Goal: Information Seeking & Learning: Learn about a topic

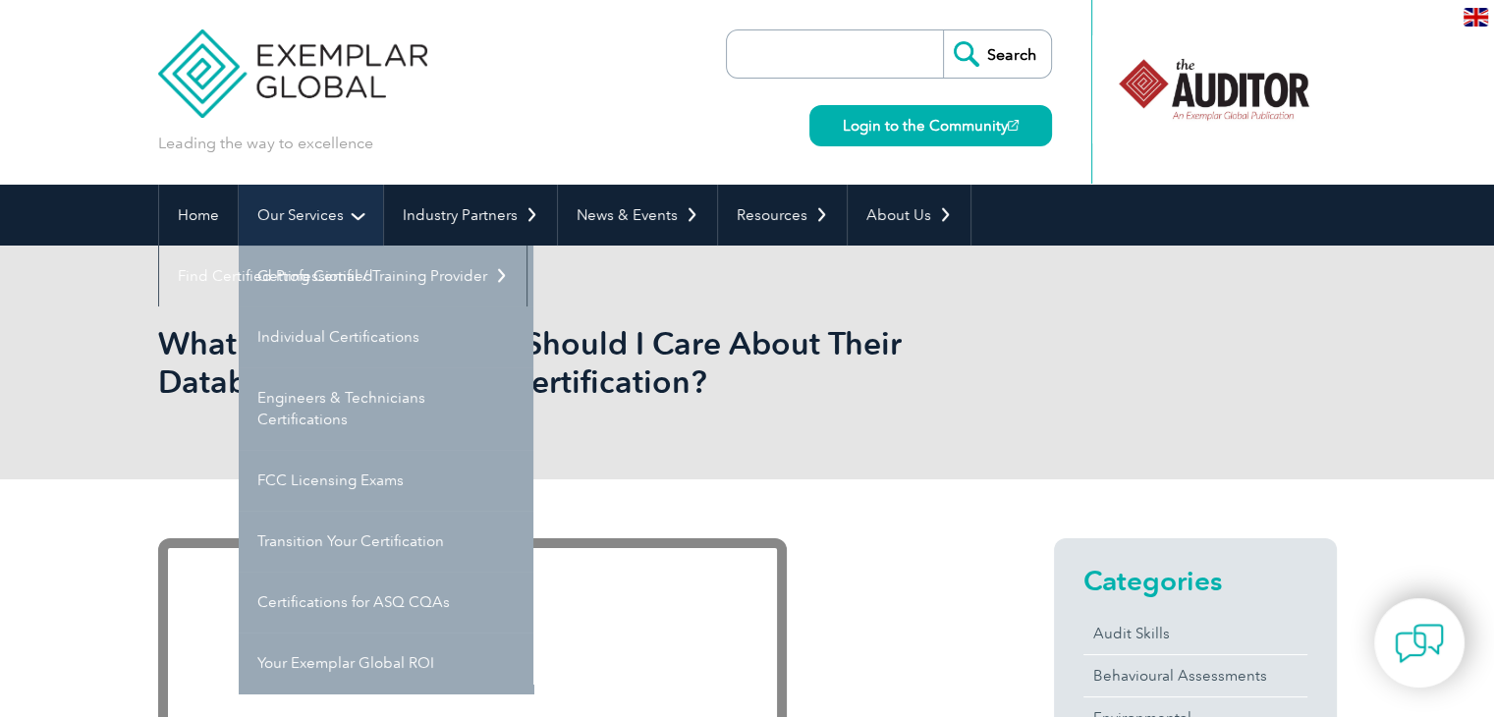
click at [310, 213] on link "Our Services" at bounding box center [311, 215] width 144 height 61
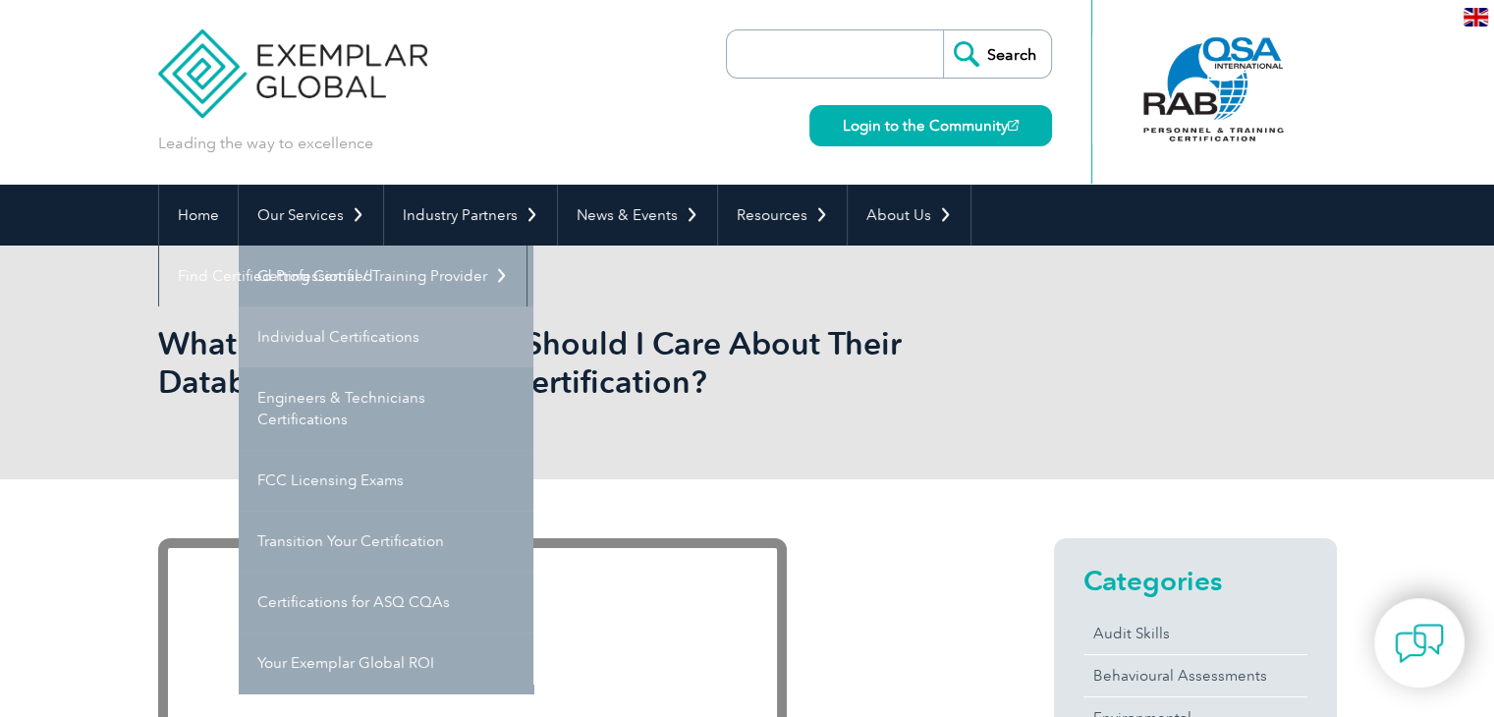
click at [325, 337] on link "Individual Certifications" at bounding box center [386, 336] width 295 height 61
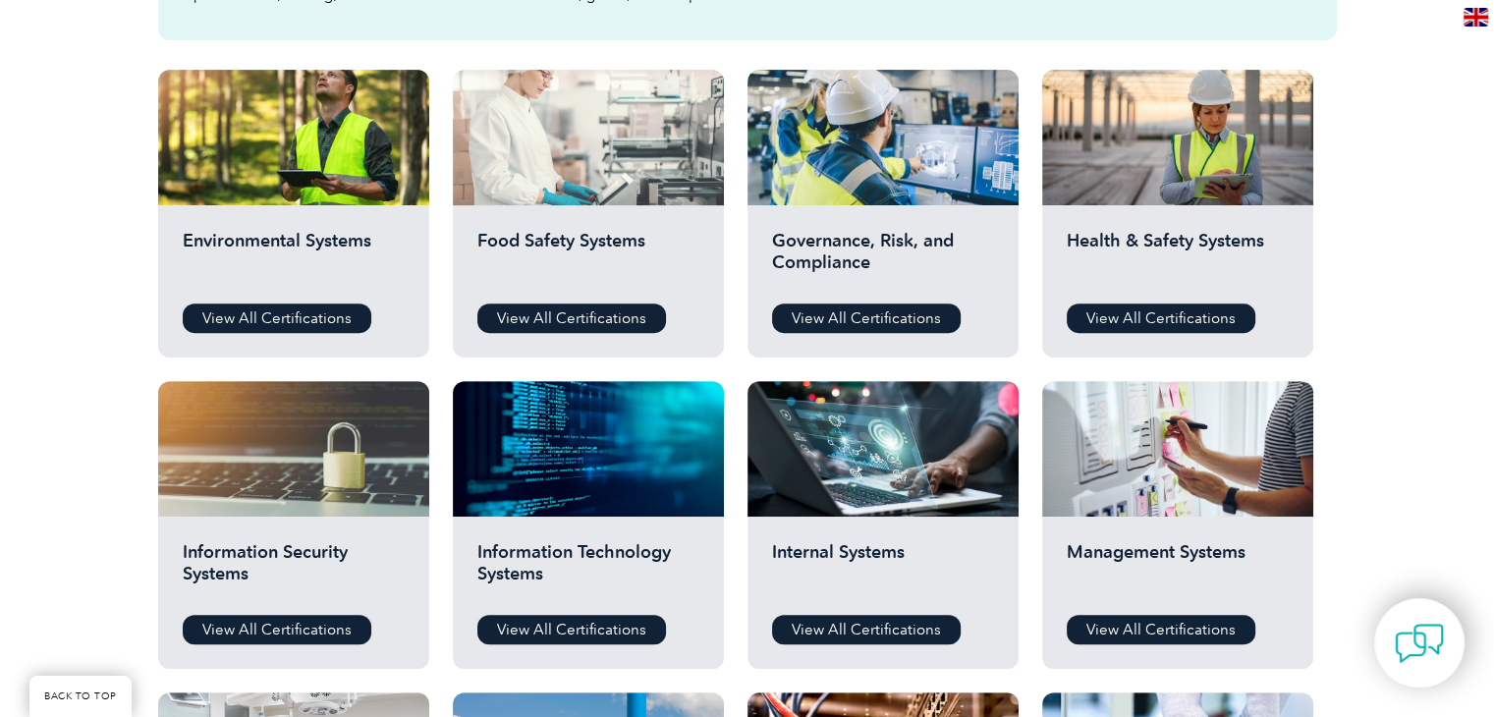
scroll to position [687, 0]
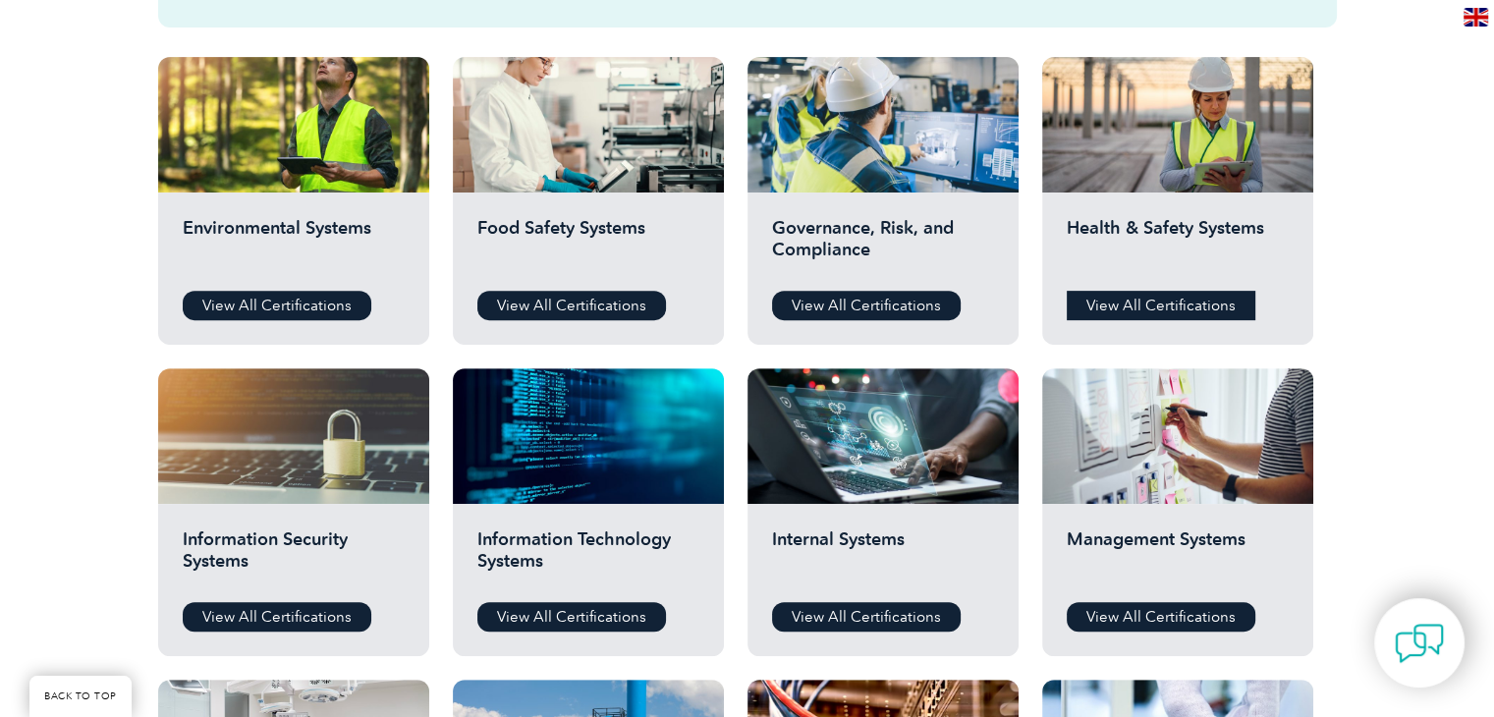
click at [1176, 300] on link "View All Certifications" at bounding box center [1161, 305] width 189 height 29
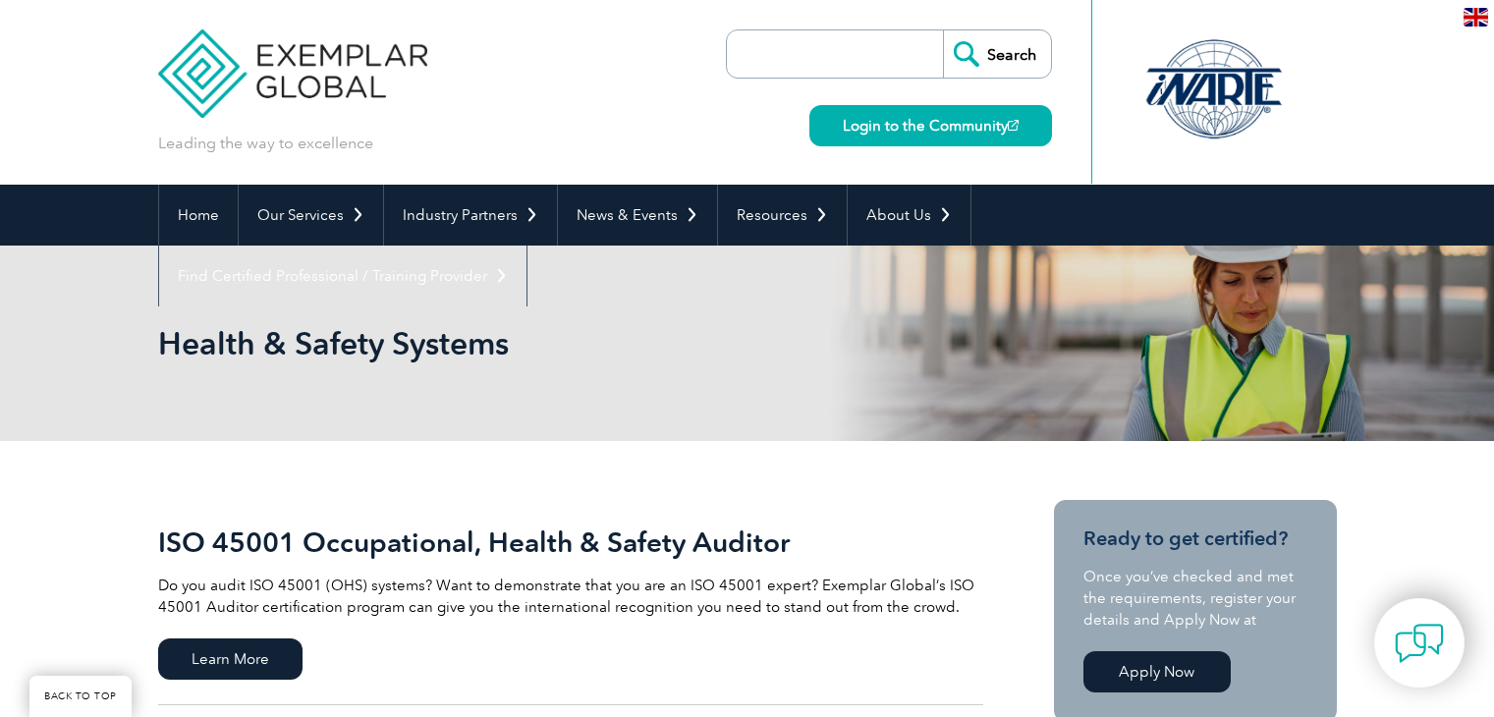
scroll to position [295, 0]
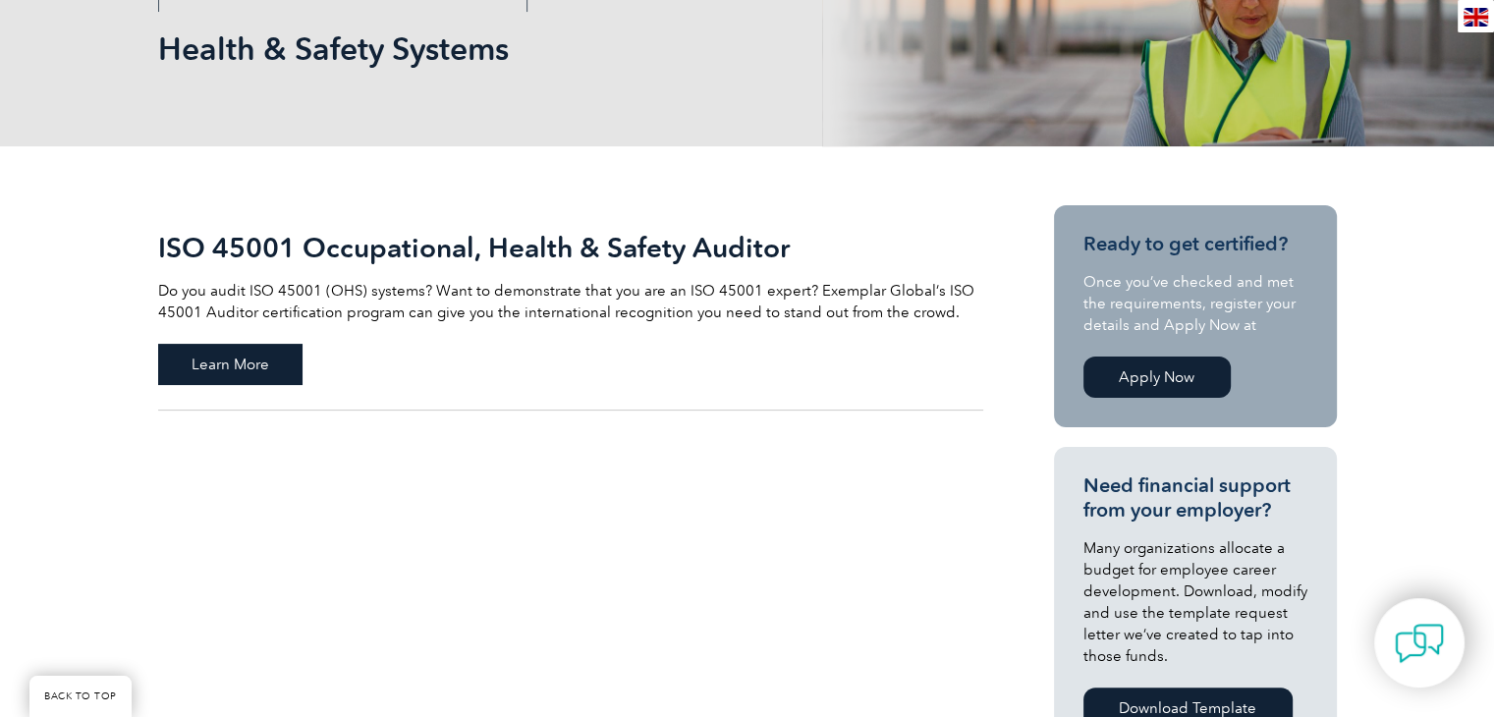
click at [247, 370] on span "Learn More" at bounding box center [230, 364] width 144 height 41
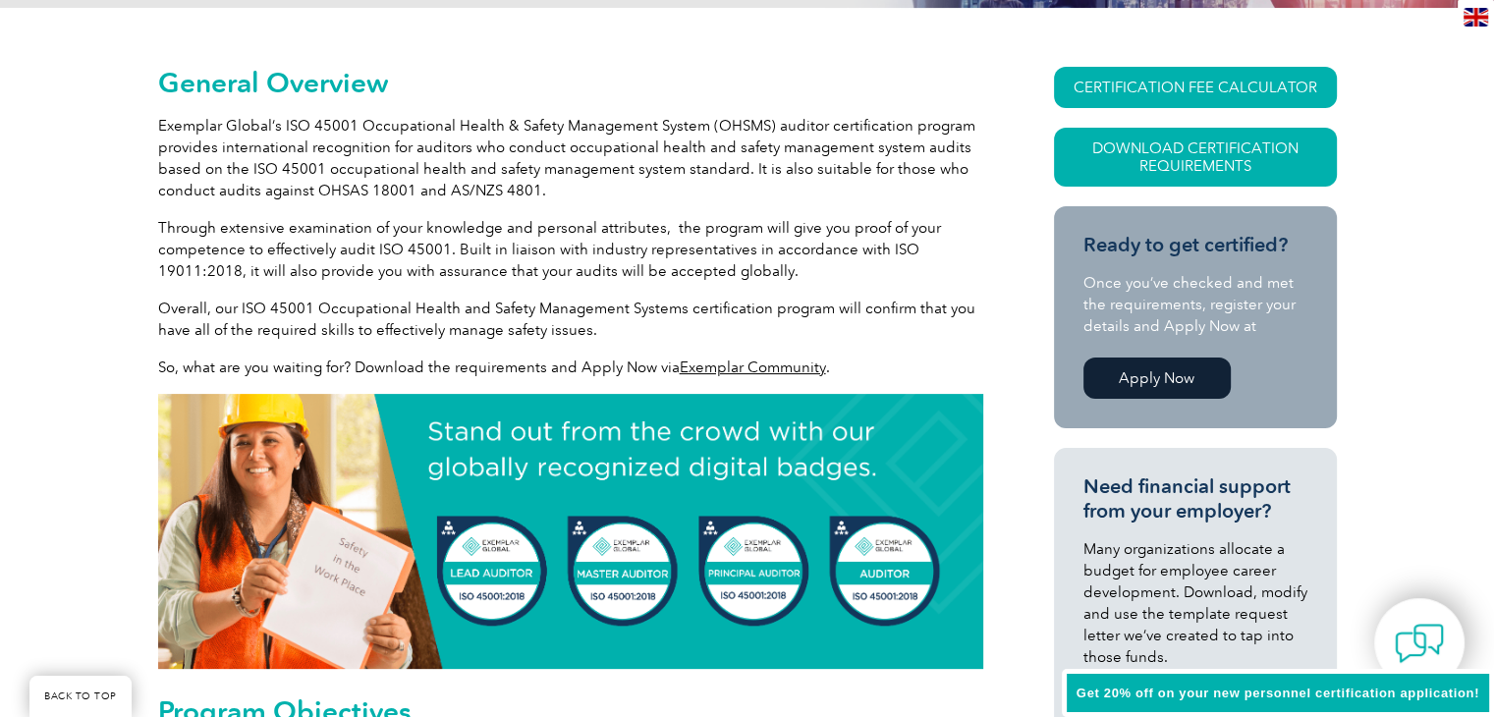
scroll to position [534, 0]
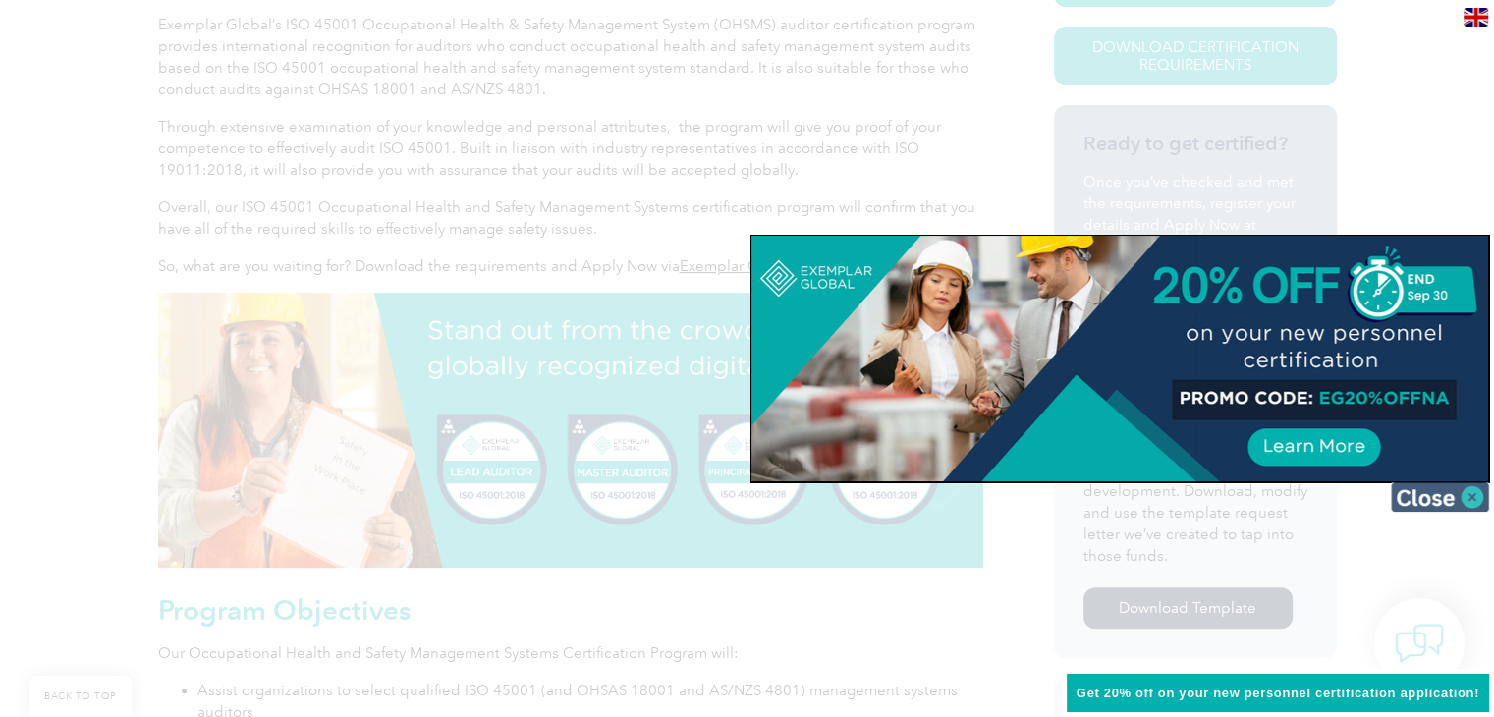
click at [1474, 502] on img at bounding box center [1440, 496] width 98 height 29
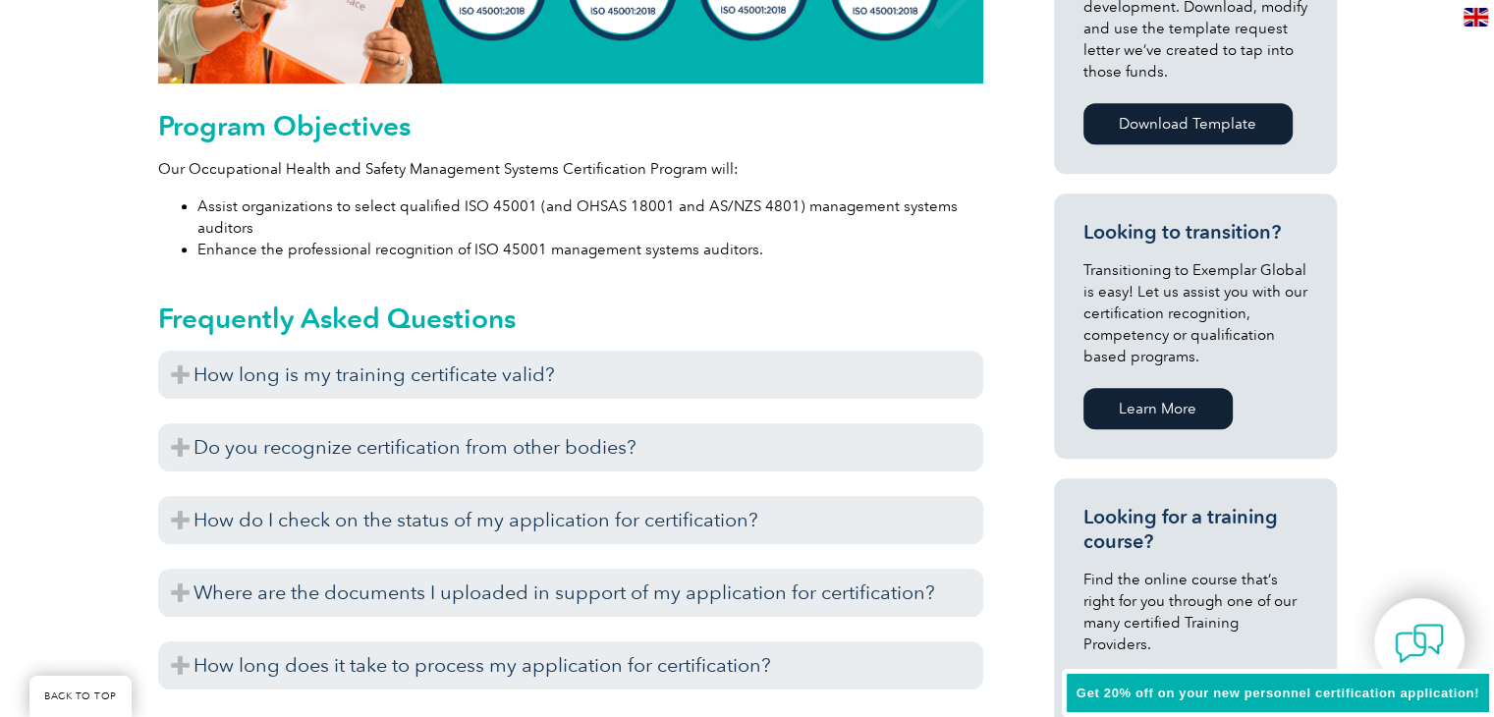
scroll to position [1124, 0]
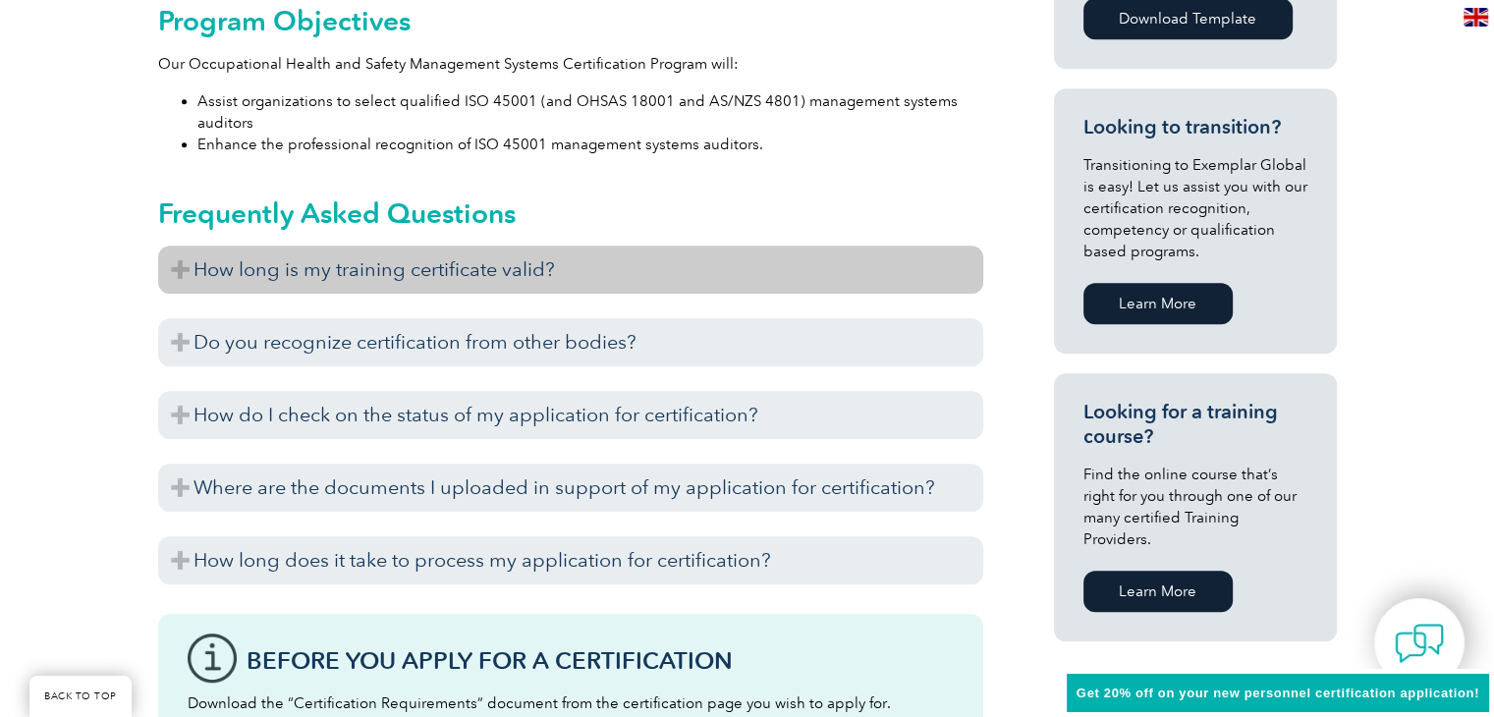
click at [488, 272] on h3 "How long is my training certificate valid?" at bounding box center [570, 270] width 825 height 48
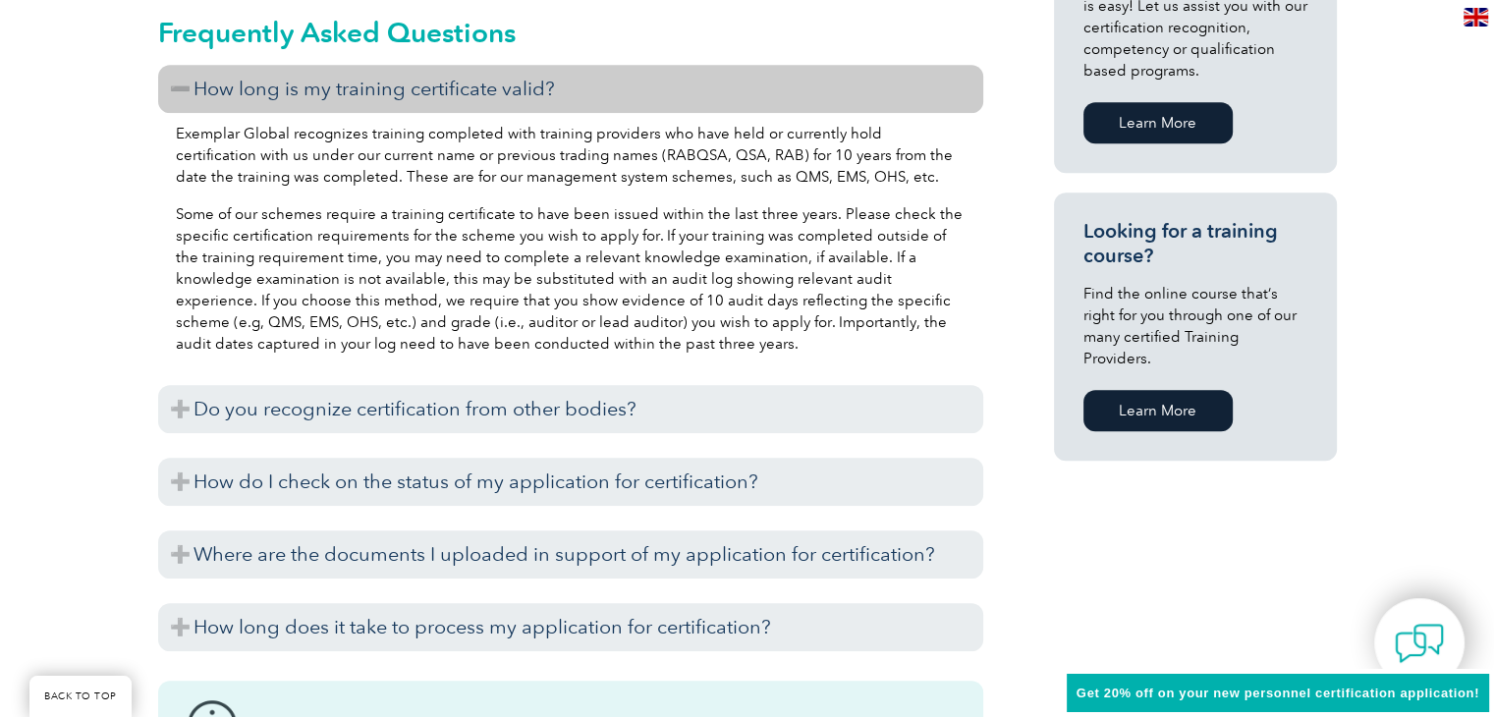
scroll to position [1418, 0]
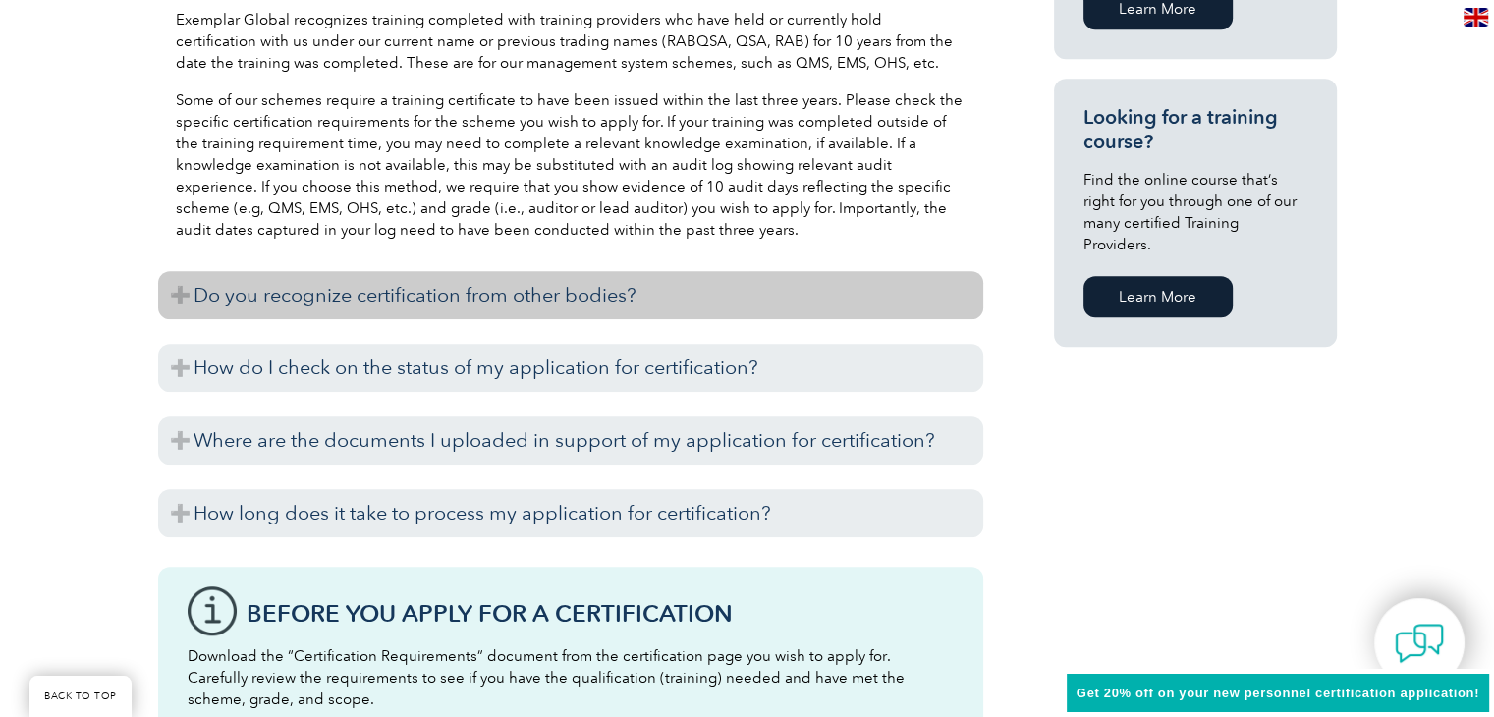
click at [498, 295] on h3 "Do you recognize certification from other bodies?" at bounding box center [570, 295] width 825 height 48
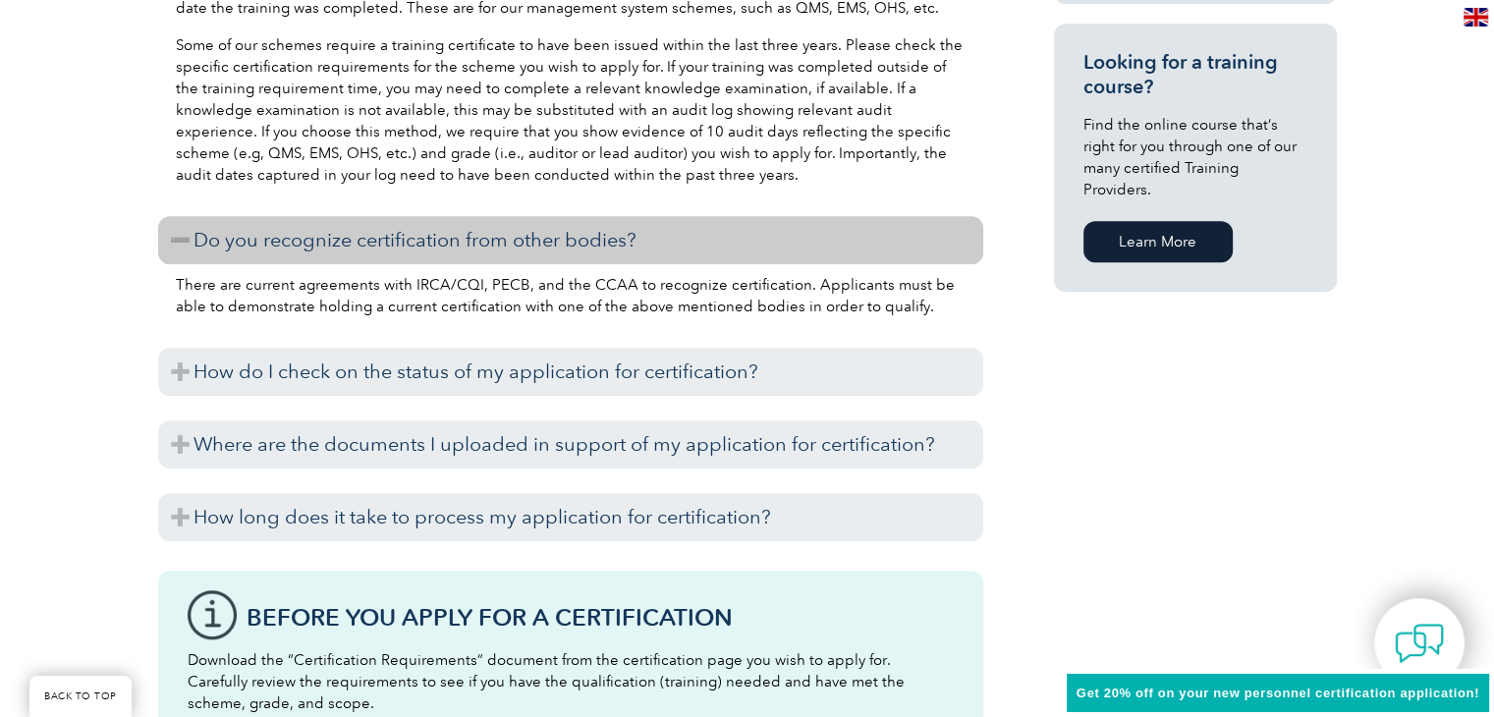
scroll to position [1516, 0]
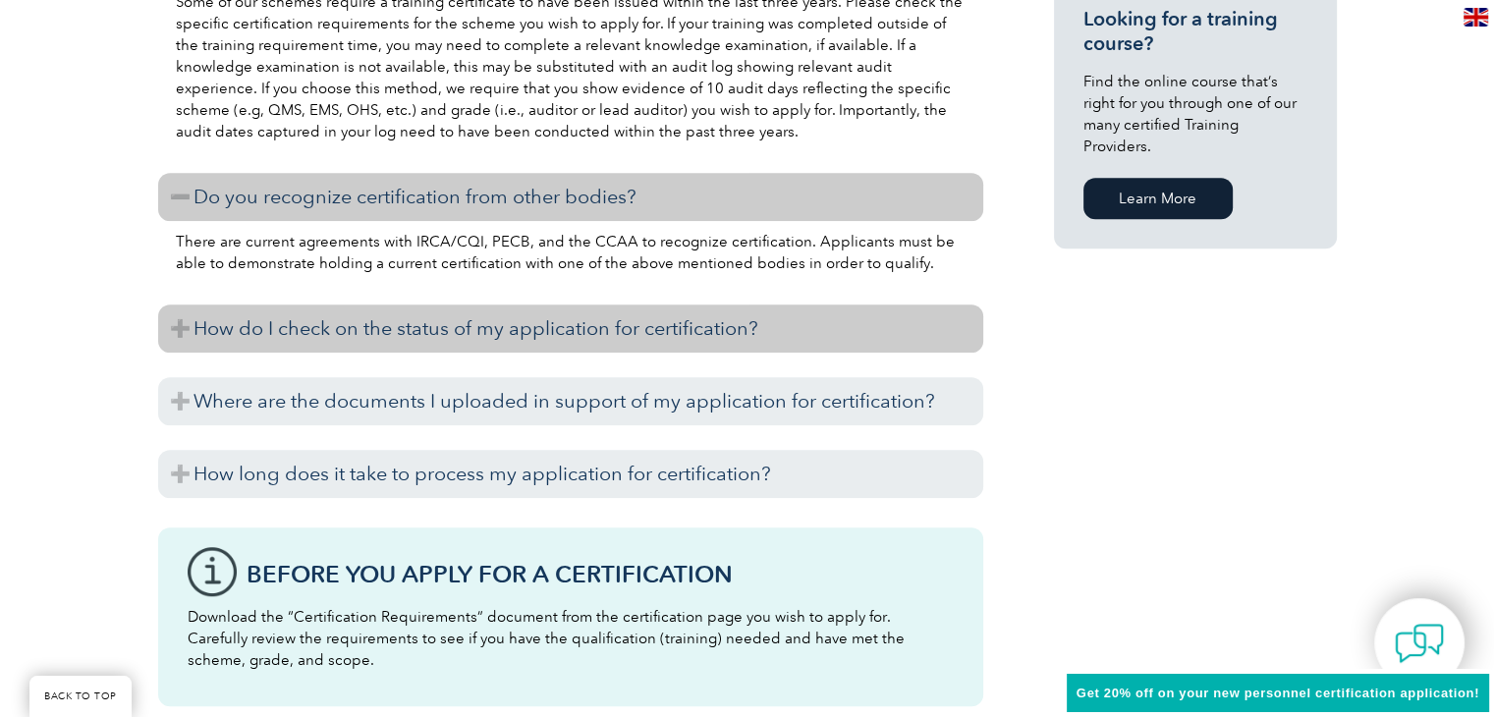
click at [346, 331] on h3 "How do I check on the status of my application for certification?" at bounding box center [570, 328] width 825 height 48
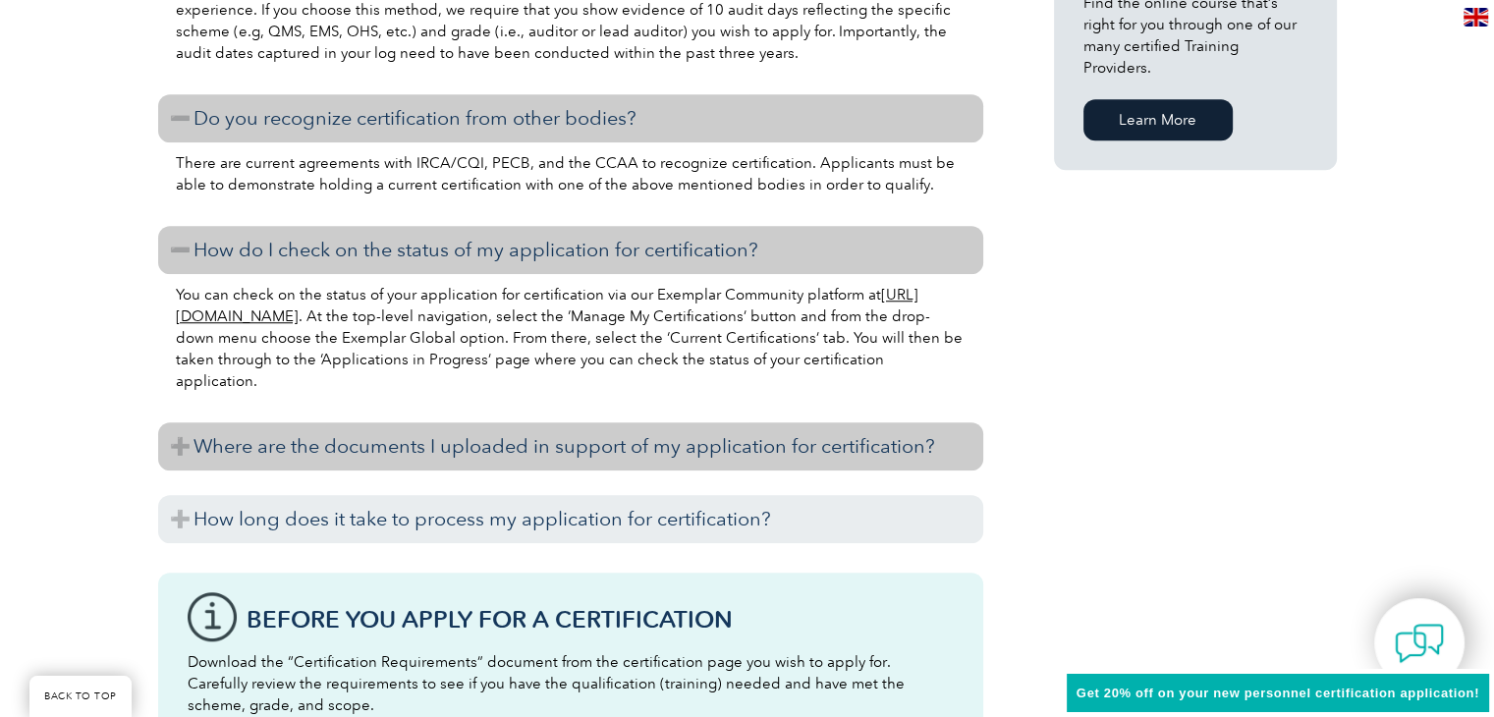
scroll to position [1713, 0]
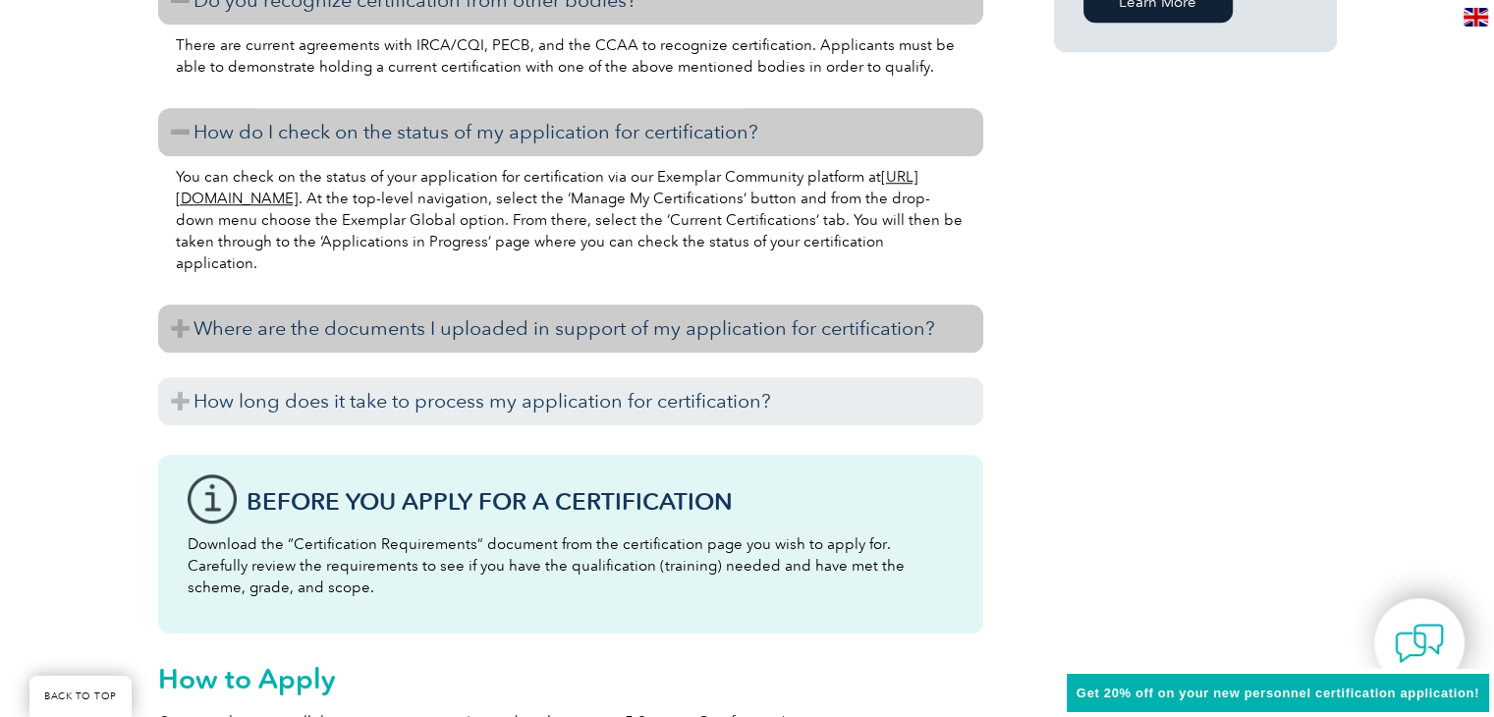
click at [347, 325] on h3 "Where are the documents I uploaded in support of my application for certificati…" at bounding box center [570, 328] width 825 height 48
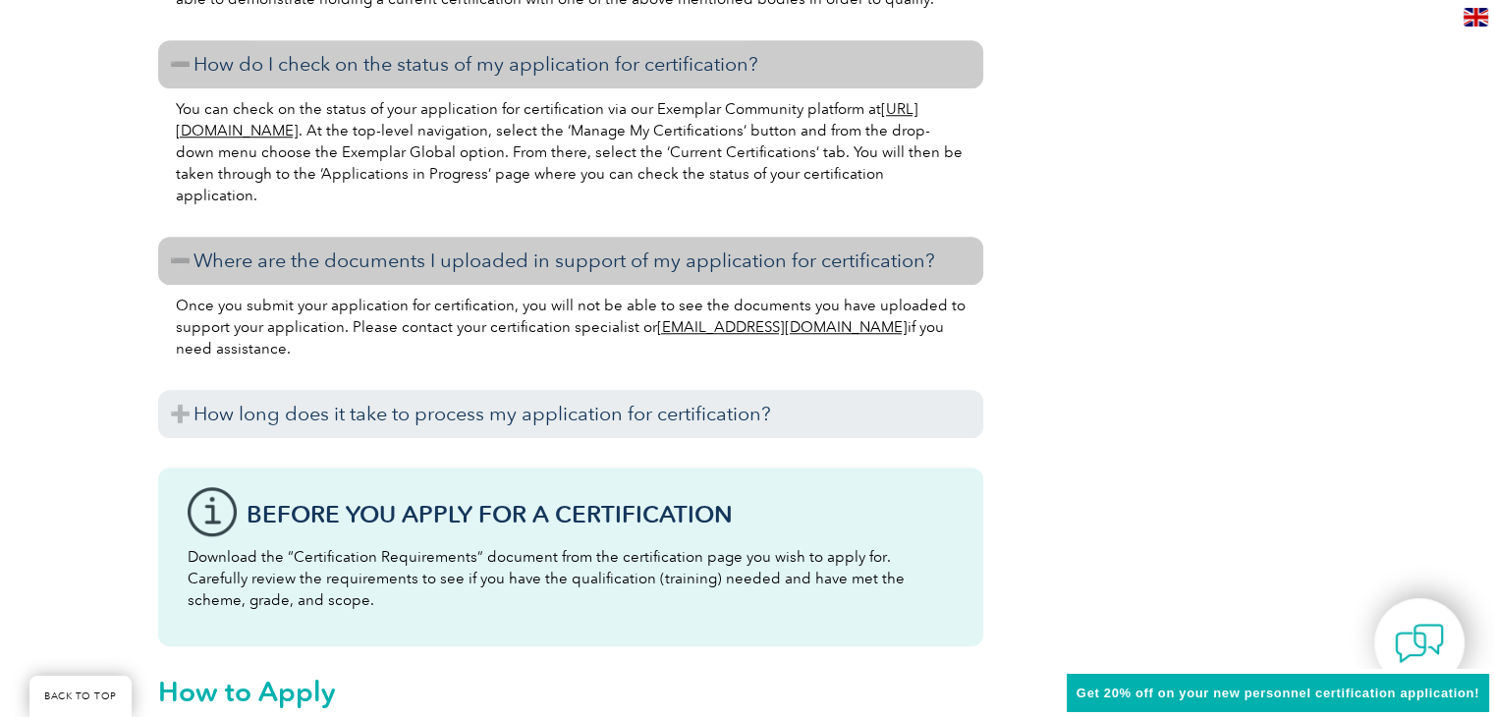
scroll to position [1909, 0]
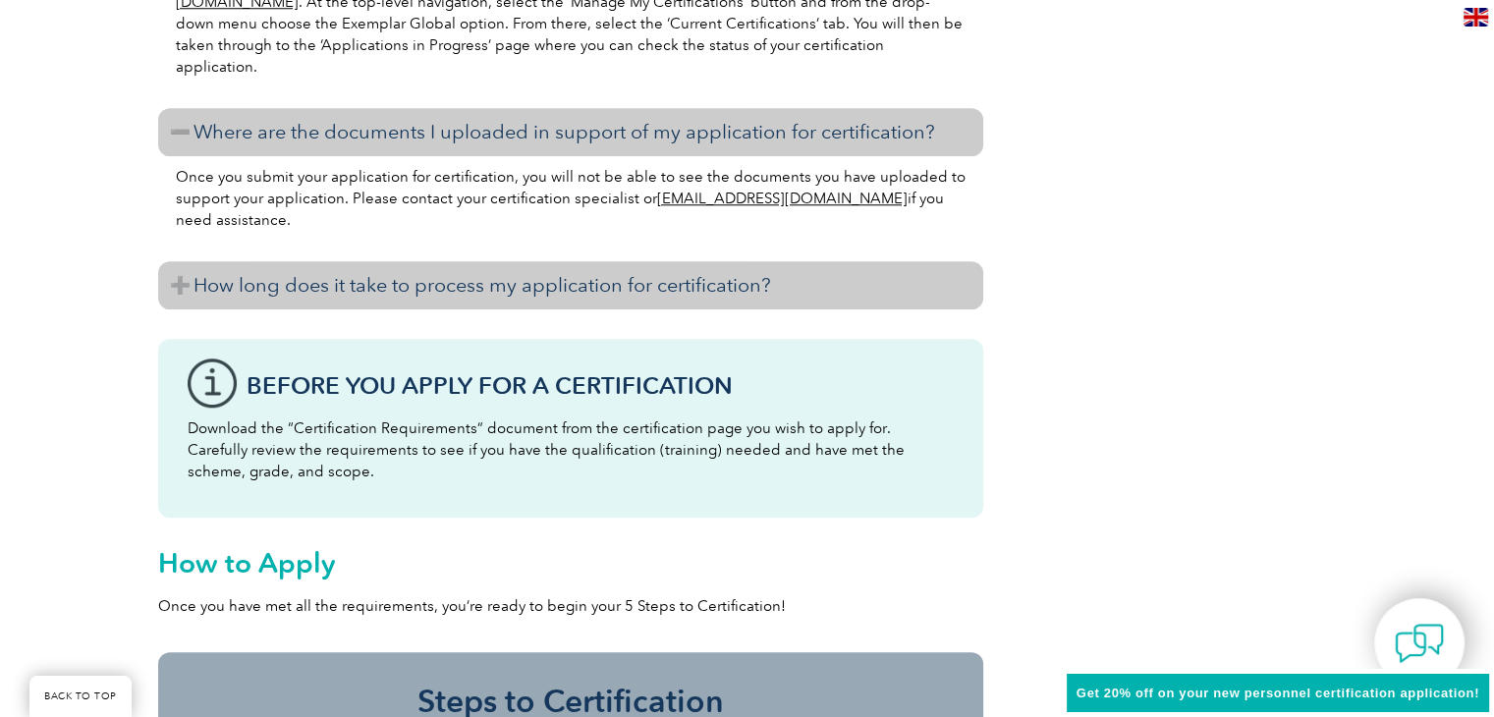
click at [361, 291] on h3 "How long does it take to process my application for certification?" at bounding box center [570, 285] width 825 height 48
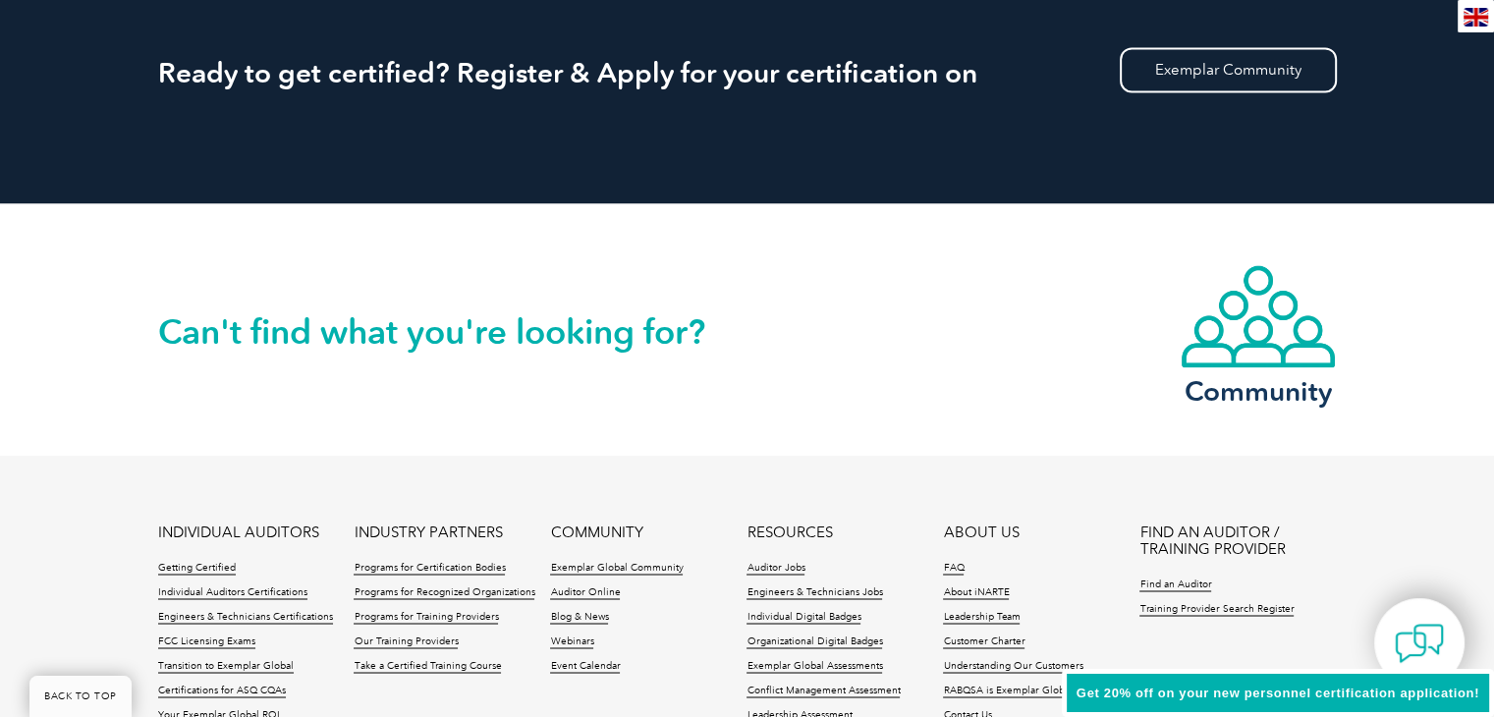
scroll to position [3142, 0]
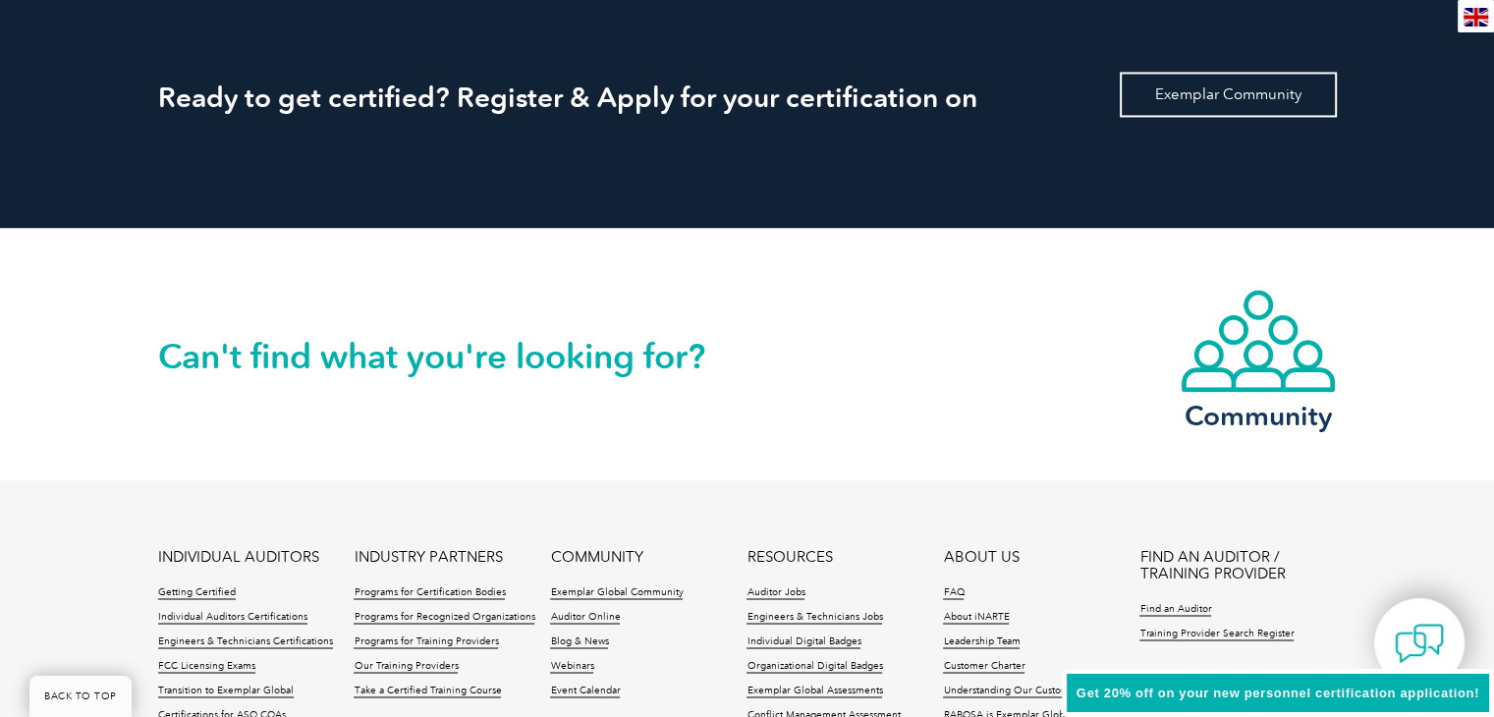
click at [1222, 97] on link "Exemplar Community" at bounding box center [1228, 94] width 217 height 45
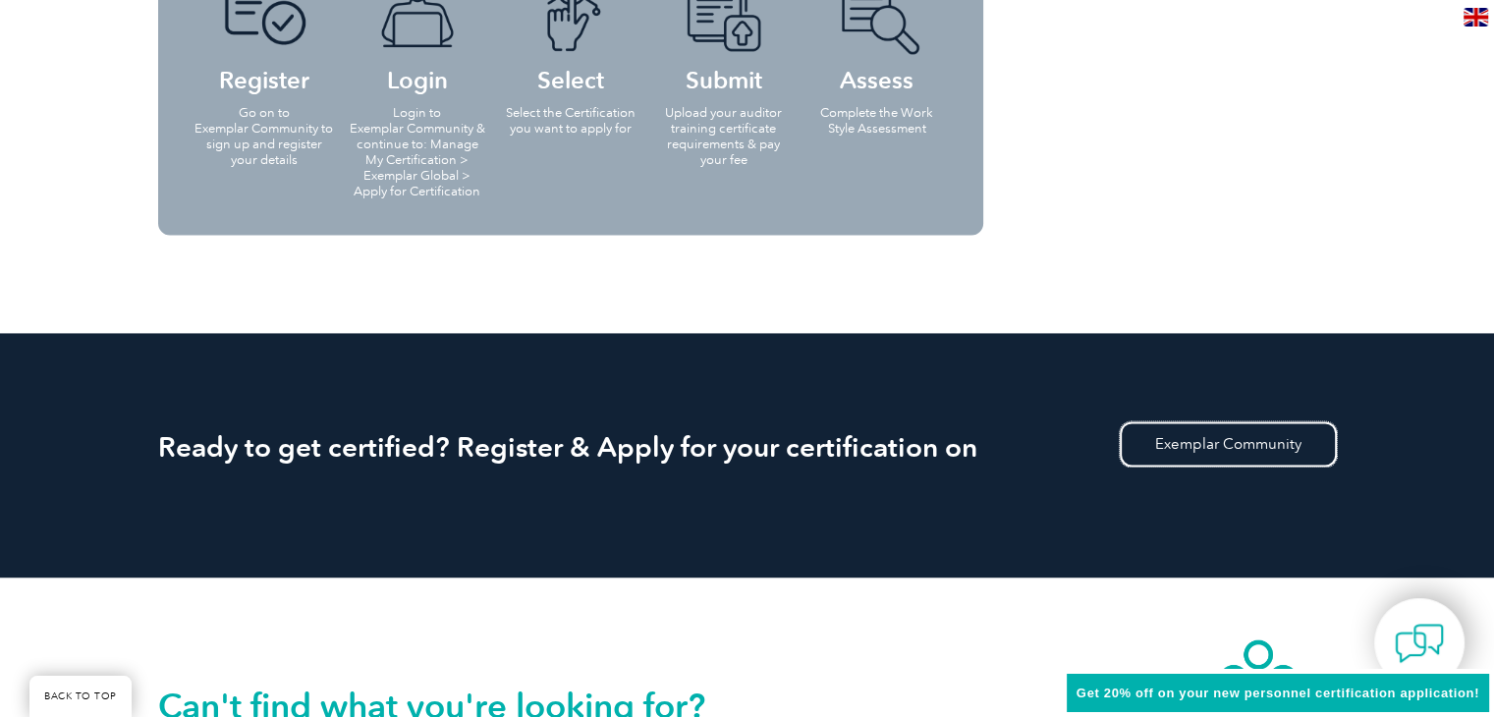
scroll to position [2552, 0]
